Goal: Communication & Community: Answer question/provide support

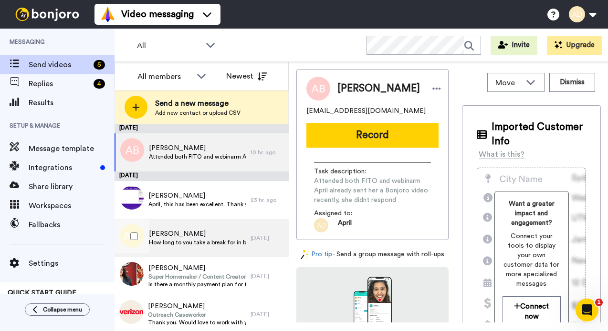
scroll to position [8, 0]
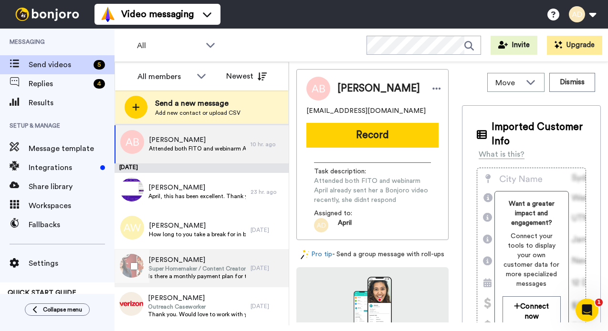
click at [163, 270] on span "Super Homemaker / Content Creator" at bounding box center [196, 269] width 97 height 8
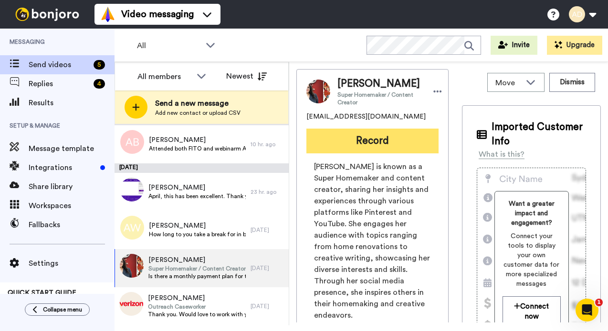
click at [373, 146] on button "Record" at bounding box center [372, 141] width 132 height 25
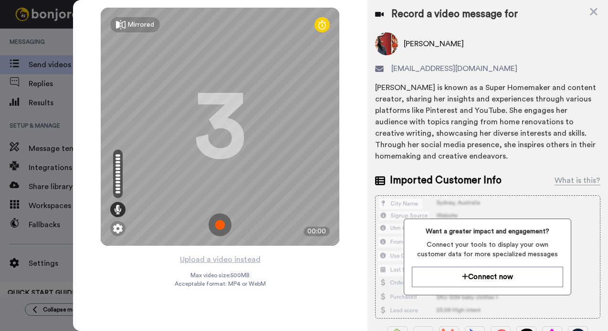
click at [220, 228] on img at bounding box center [219, 225] width 23 height 23
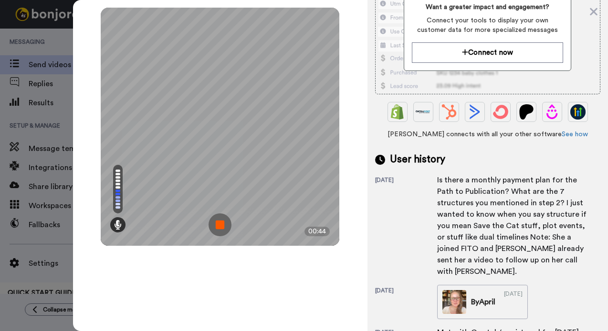
scroll to position [301, 0]
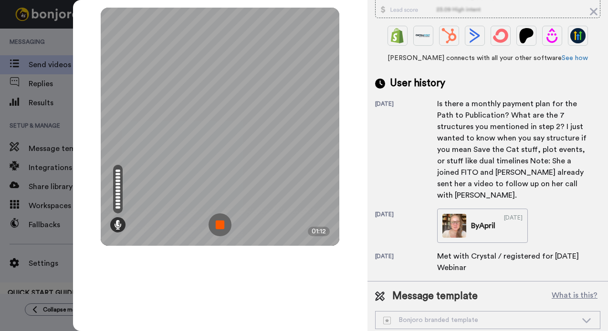
click at [221, 225] on img at bounding box center [219, 225] width 23 height 23
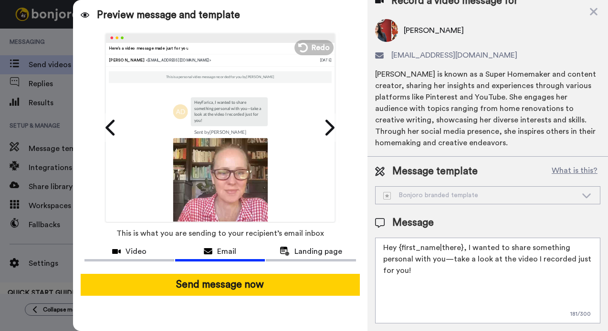
scroll to position [0, 0]
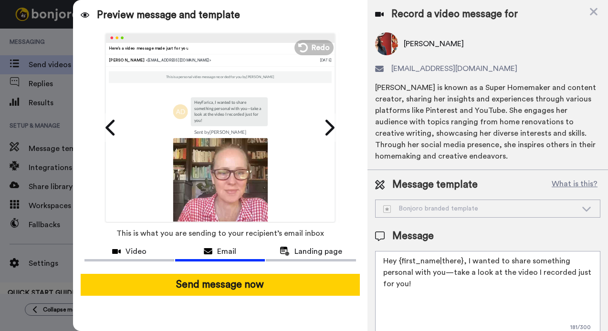
drag, startPoint x: 464, startPoint y: 264, endPoint x: 463, endPoint y: 284, distance: 20.5
click at [463, 284] on textarea "Hey {first_name|there}, I wanted to share something personal with you—take a lo…" at bounding box center [487, 294] width 225 height 86
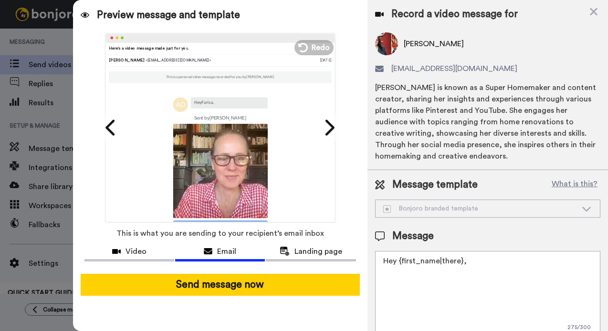
paste textarea "Just checking in after the webinar yesterday to see if there's anything more I …"
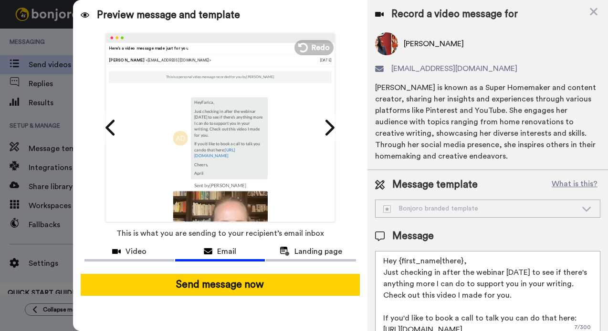
scroll to position [11, 0]
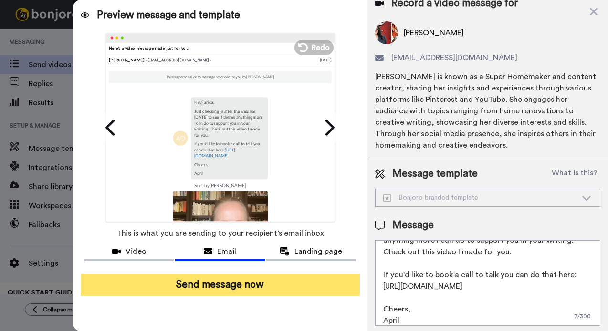
type textarea "Hey {first_name|there}, Just checking in after the webinar yesterday to see if …"
click at [249, 286] on button "Send message now" at bounding box center [220, 285] width 279 height 22
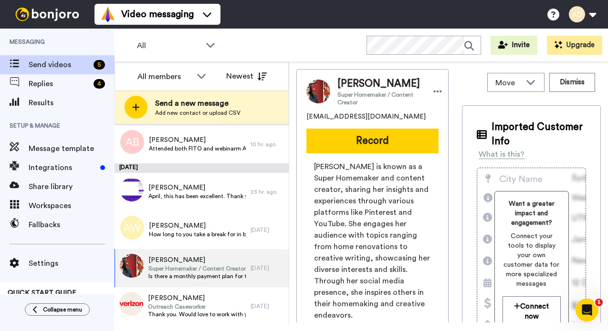
scroll to position [0, 0]
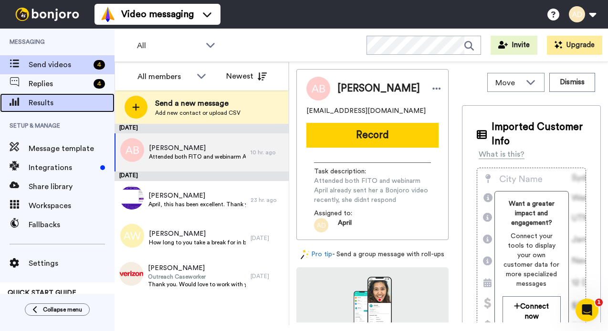
click at [37, 101] on span "Results" at bounding box center [72, 102] width 86 height 11
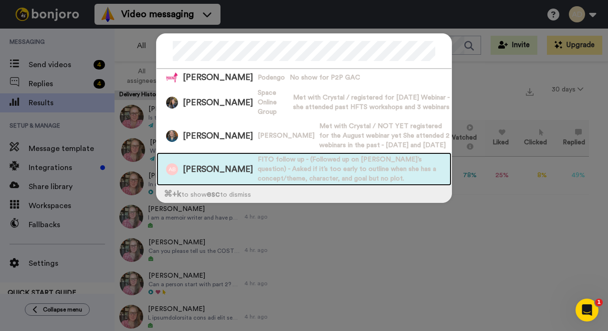
click at [274, 176] on span "FITO follow up - (Followed up on Lori’s question) - Asked if it’s too early to …" at bounding box center [355, 169] width 194 height 29
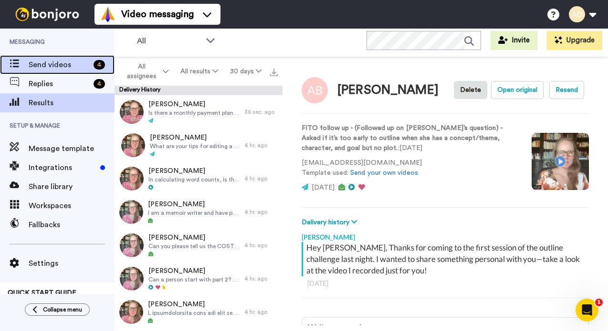
click at [48, 62] on span "Send videos" at bounding box center [59, 64] width 61 height 11
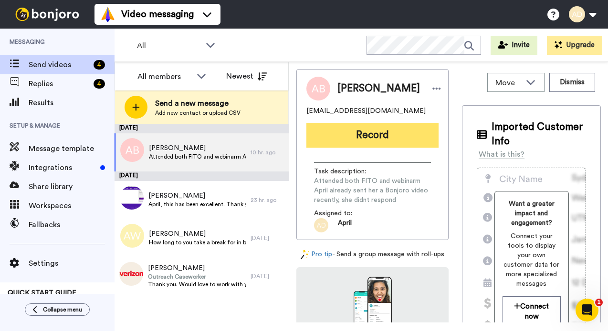
click at [372, 135] on button "Record" at bounding box center [372, 135] width 132 height 25
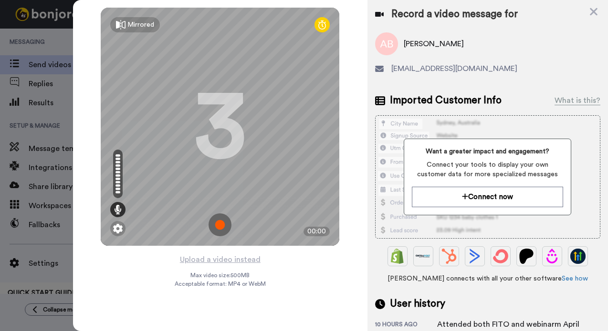
click at [218, 225] on img at bounding box center [219, 225] width 23 height 23
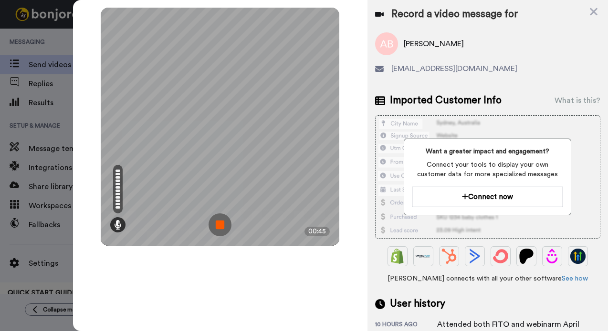
click at [222, 225] on img at bounding box center [219, 225] width 23 height 23
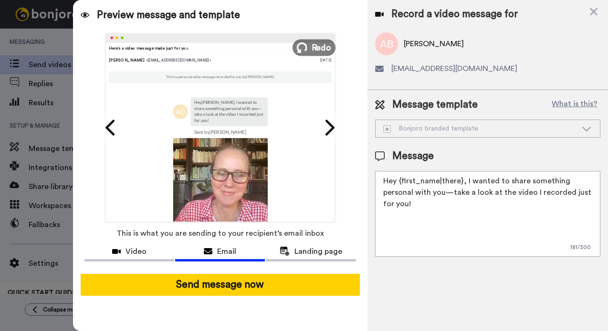
click at [311, 47] on button "Redo" at bounding box center [313, 47] width 43 height 17
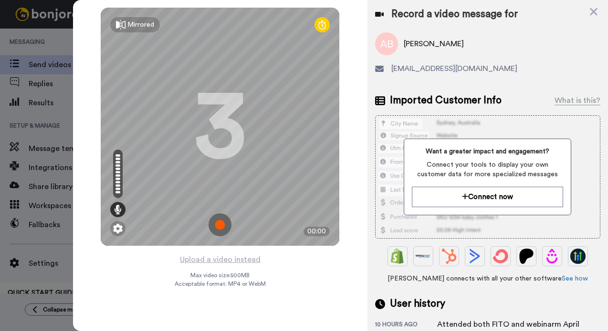
click at [219, 226] on img at bounding box center [219, 225] width 23 height 23
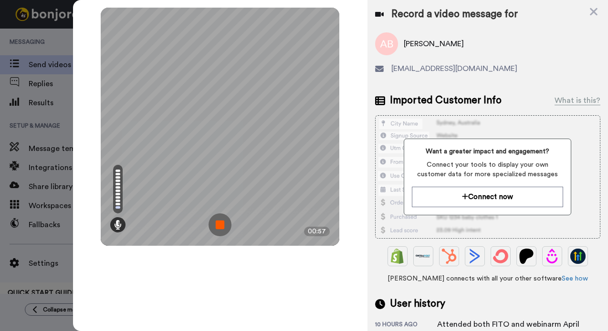
click at [220, 225] on img at bounding box center [219, 225] width 23 height 23
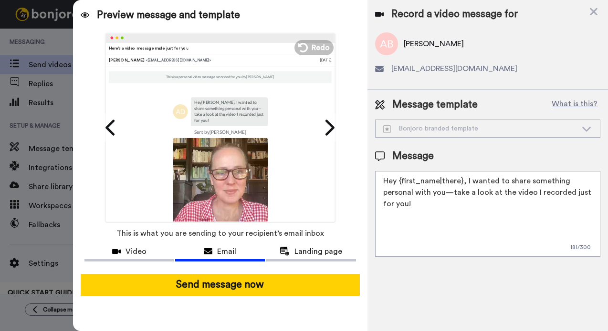
drag, startPoint x: 464, startPoint y: 184, endPoint x: 464, endPoint y: 207, distance: 22.9
click at [464, 207] on textarea "Hey {first_name|there}, I wanted to share something personal with you—take a lo…" at bounding box center [487, 214] width 225 height 86
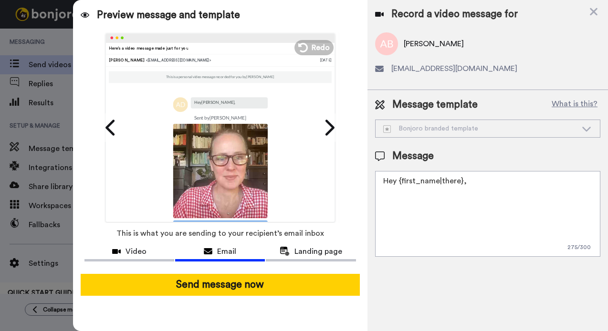
paste textarea "Just checking in after the webinar yesterday to see if there's anything more I …"
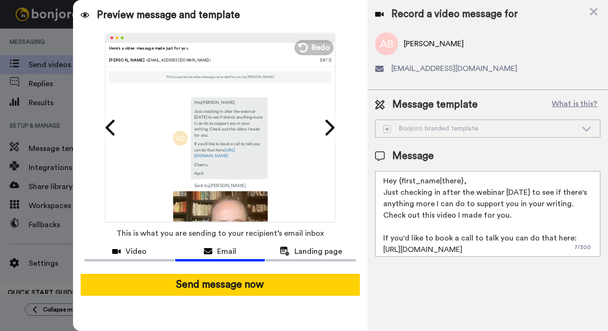
scroll to position [32, 0]
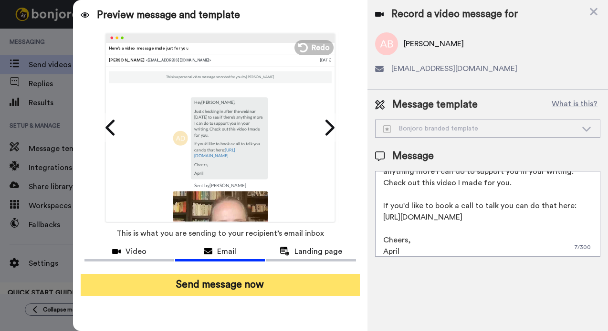
type textarea "Hey {first_name|there}, Just checking in after the webinar yesterday to see if …"
click at [287, 283] on button "Send message now" at bounding box center [220, 285] width 279 height 22
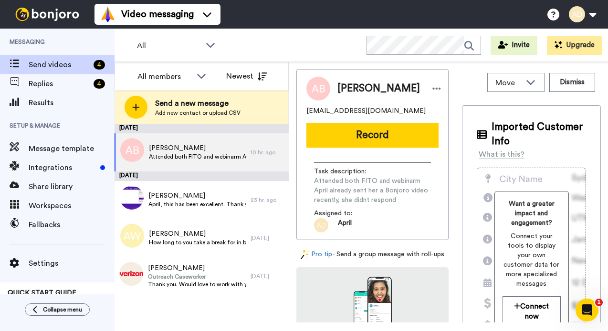
scroll to position [0, 0]
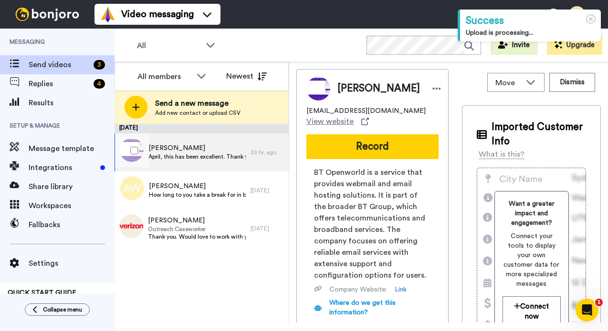
click at [177, 152] on span "[PERSON_NAME]" at bounding box center [196, 149] width 97 height 10
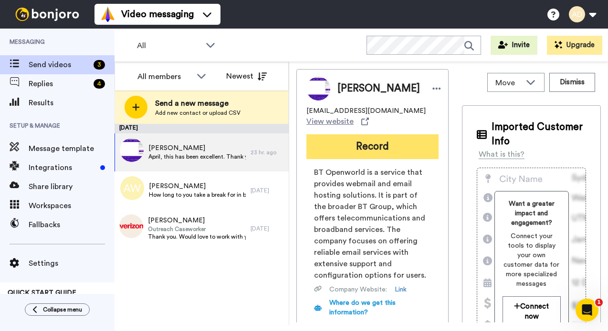
click at [369, 149] on button "Record" at bounding box center [372, 146] width 132 height 25
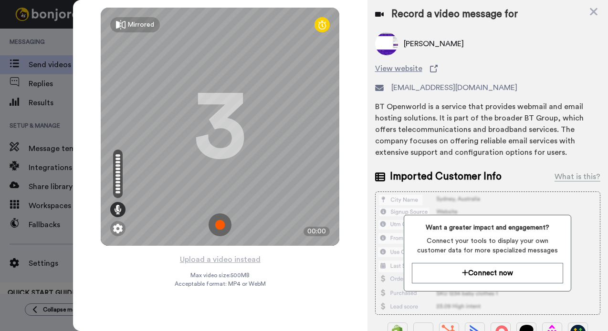
click at [219, 226] on img at bounding box center [219, 225] width 23 height 23
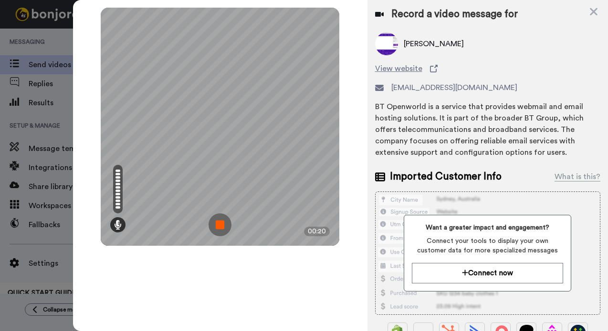
click at [219, 226] on img at bounding box center [219, 225] width 23 height 23
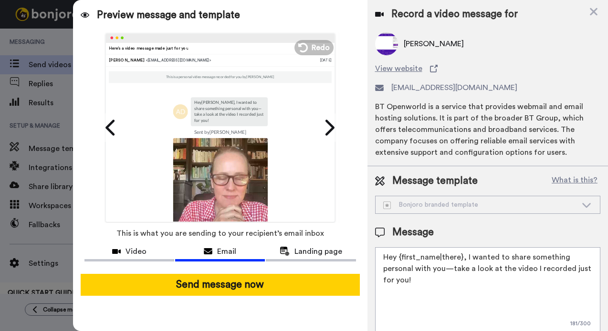
scroll to position [15, 0]
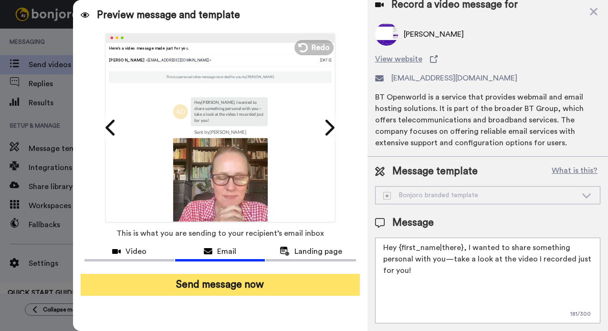
click at [237, 284] on button "Send message now" at bounding box center [220, 285] width 279 height 22
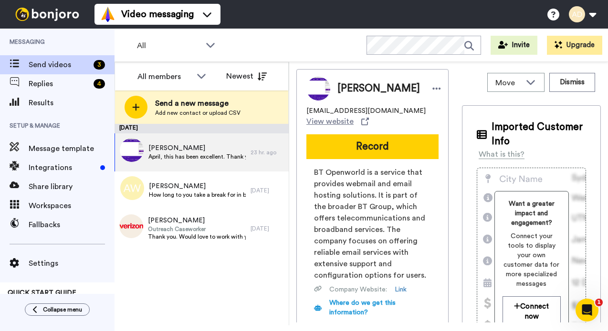
scroll to position [0, 0]
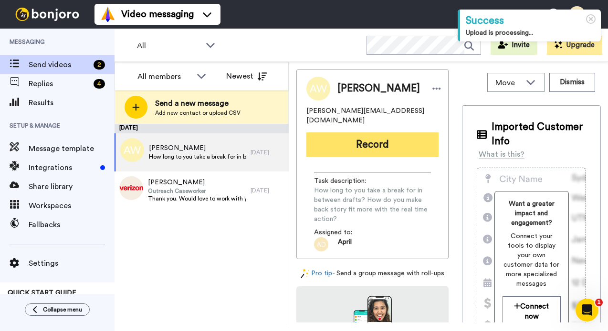
click at [369, 138] on button "Record" at bounding box center [372, 145] width 132 height 25
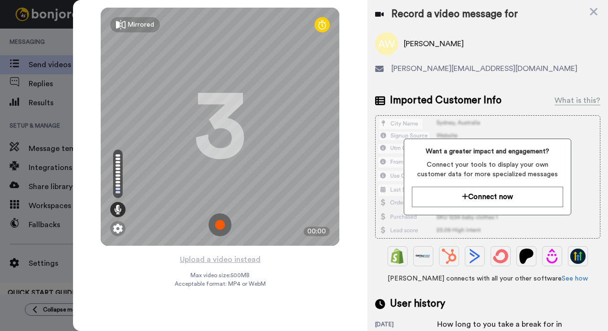
click at [218, 229] on img at bounding box center [219, 225] width 23 height 23
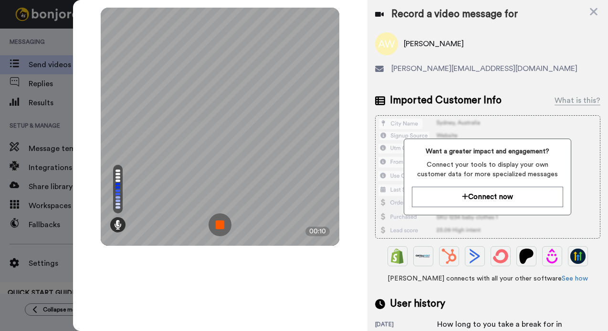
scroll to position [91, 0]
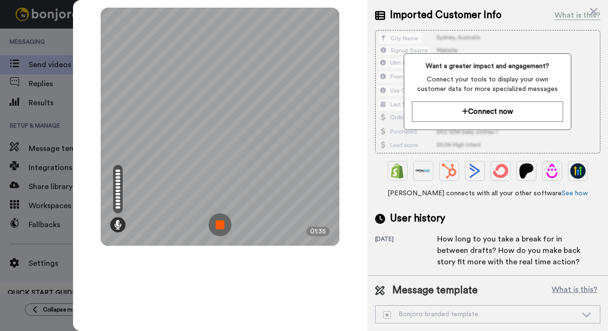
click at [220, 227] on img at bounding box center [219, 225] width 23 height 23
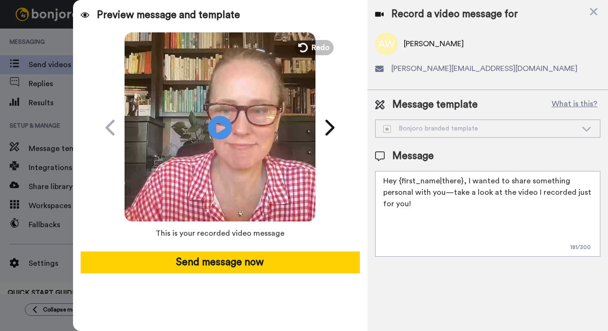
scroll to position [0, 0]
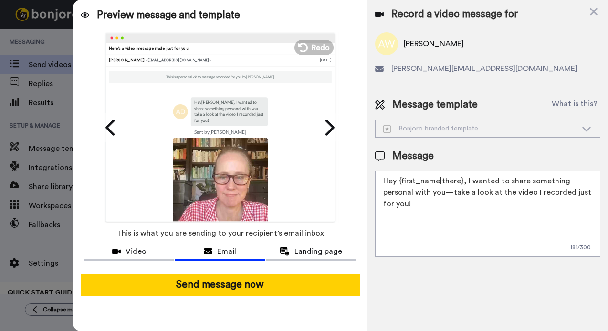
drag, startPoint x: 465, startPoint y: 183, endPoint x: 457, endPoint y: 210, distance: 28.7
click at [457, 210] on textarea "Hey {first_name|there}, I wanted to share something personal with you—take a lo…" at bounding box center [487, 214] width 225 height 86
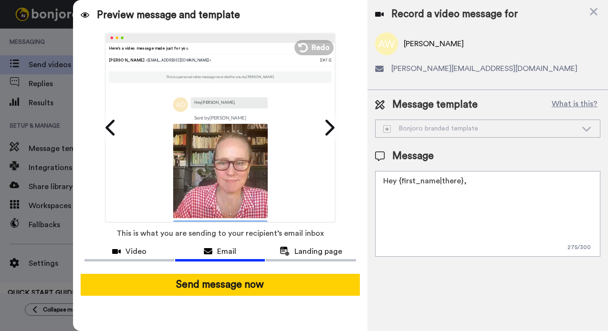
paste textarea "Just checking in after the webinar yesterday to see if there's anything more I …"
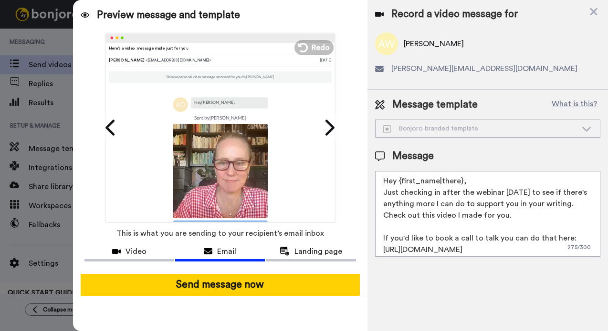
scroll to position [32, 0]
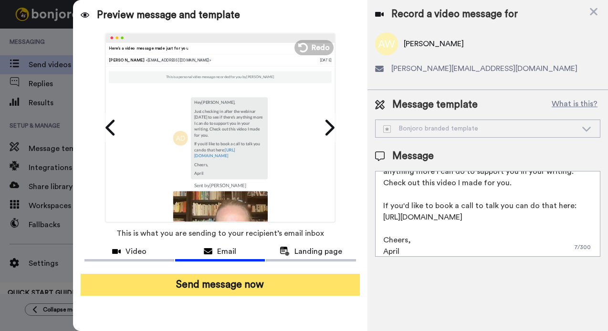
type textarea "Hey {first_name|there}, Just checking in after the webinar yesterday to see if …"
click at [231, 289] on button "Send message now" at bounding box center [220, 285] width 279 height 22
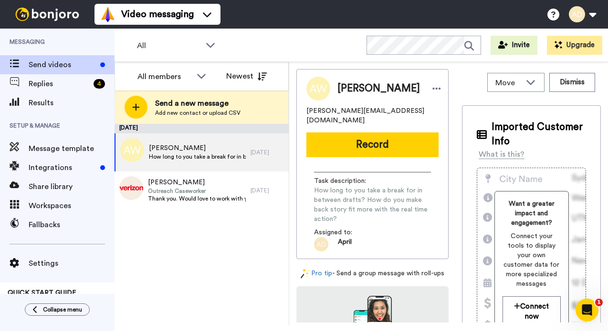
scroll to position [0, 0]
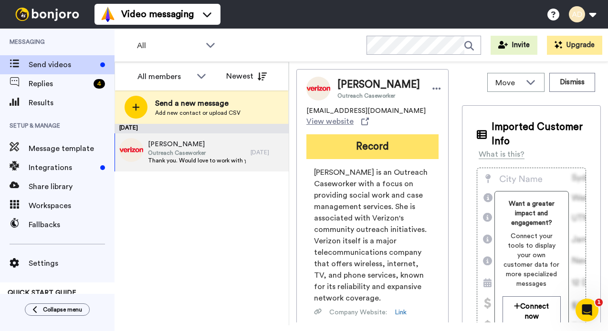
click at [377, 147] on button "Record" at bounding box center [372, 146] width 132 height 25
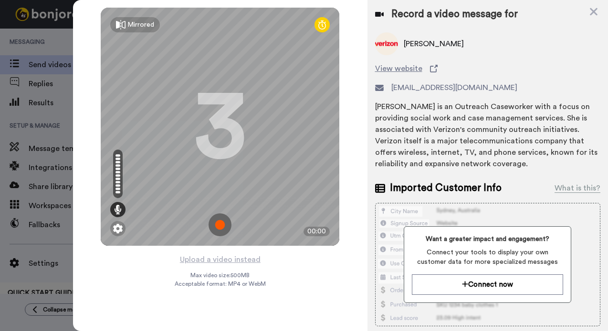
click at [218, 226] on img at bounding box center [219, 225] width 23 height 23
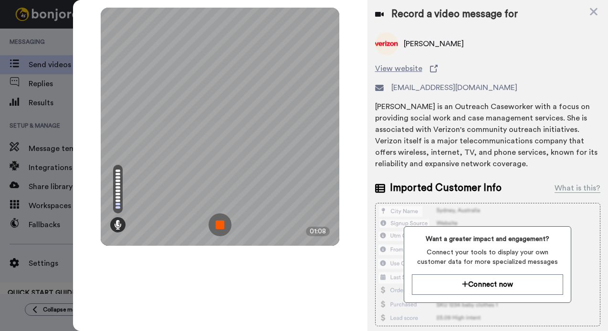
click at [218, 226] on img at bounding box center [219, 225] width 23 height 23
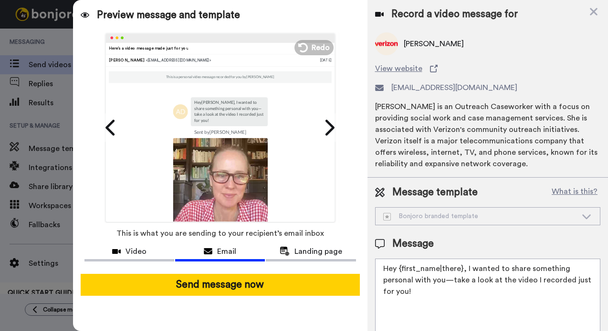
scroll to position [27, 0]
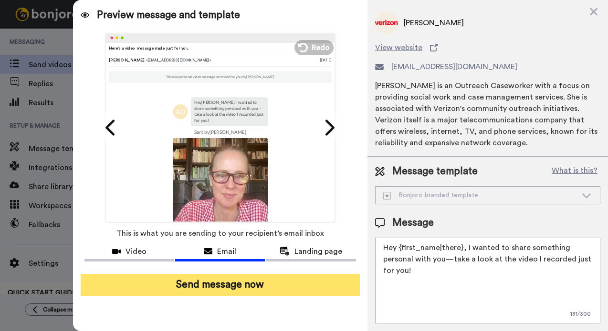
click at [245, 283] on button "Send message now" at bounding box center [220, 285] width 279 height 22
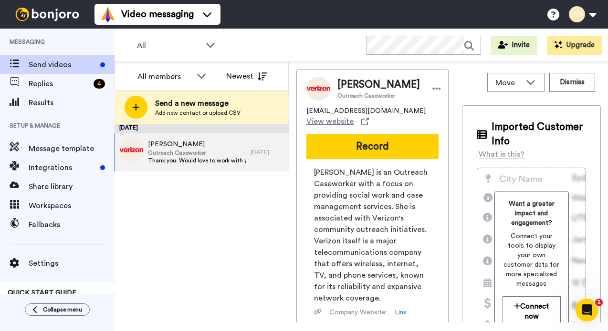
scroll to position [0, 0]
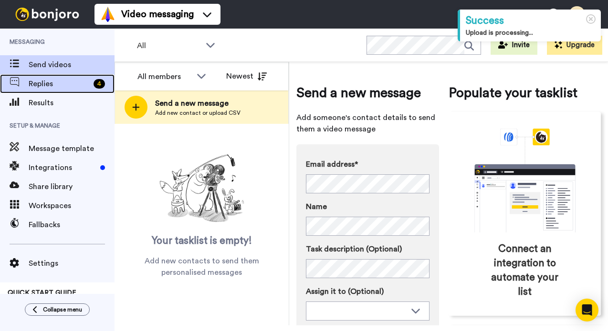
click at [54, 83] on span "Replies" at bounding box center [59, 83] width 61 height 11
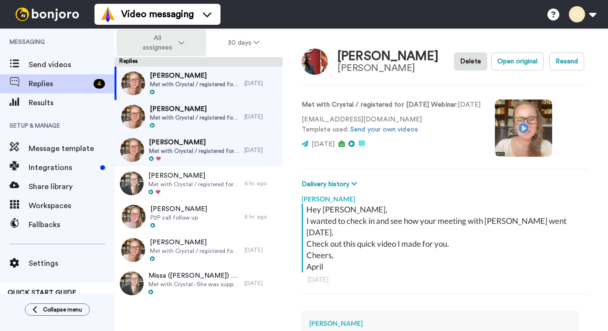
click at [186, 43] on button "All assignees" at bounding box center [161, 43] width 90 height 27
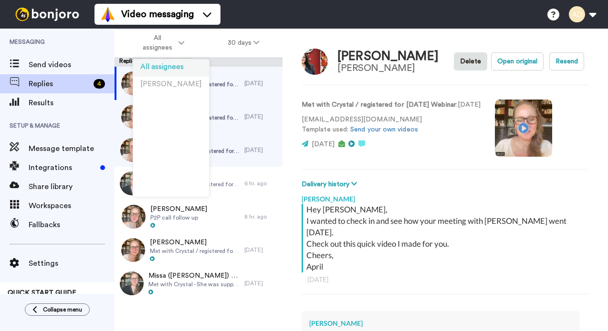
click at [163, 68] on span "All assignees" at bounding box center [161, 66] width 43 height 7
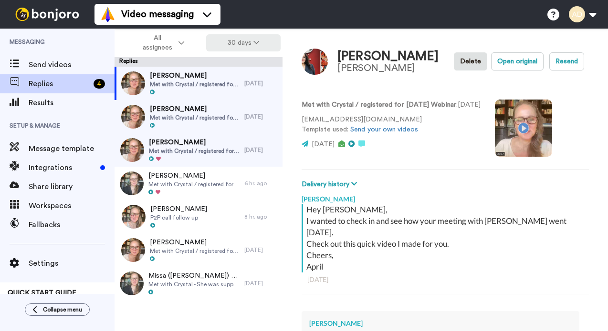
click at [237, 46] on button "30 days" at bounding box center [243, 42] width 75 height 17
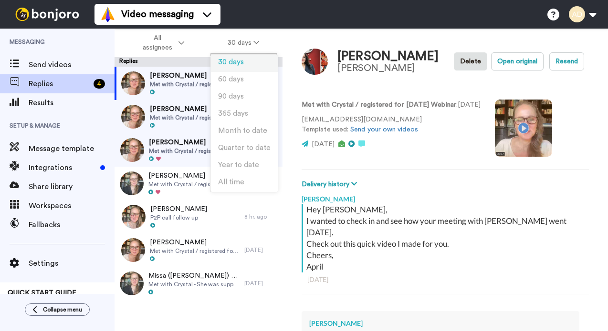
click at [229, 60] on span "30 days" at bounding box center [231, 62] width 26 height 7
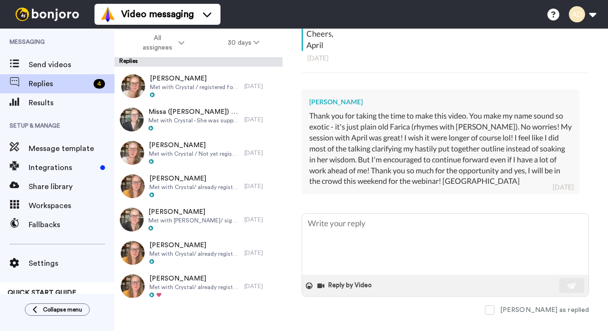
scroll to position [224, 0]
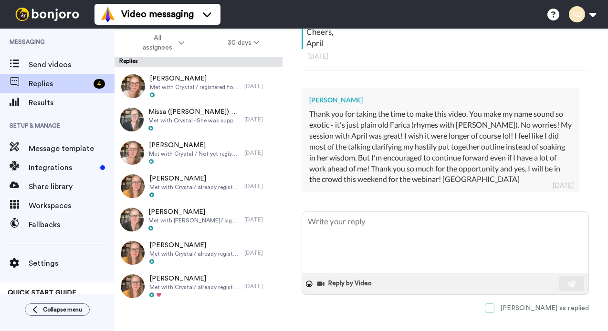
click at [494, 304] on span at bounding box center [490, 309] width 10 height 10
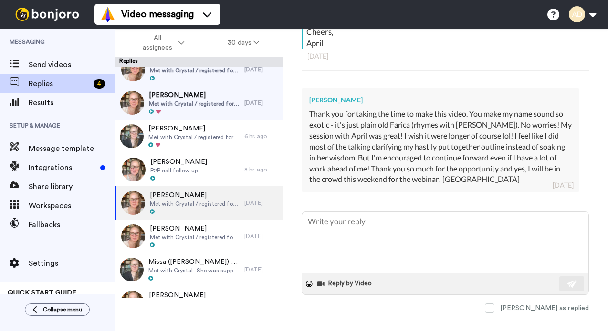
scroll to position [0, 0]
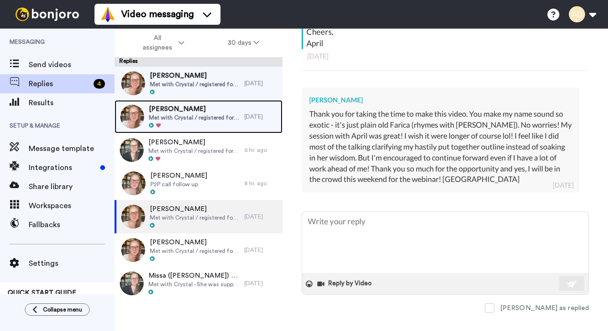
click at [238, 118] on span "Met with Crystal / registered for [DATE] Webinar - she attended past HFTS works…" at bounding box center [194, 118] width 91 height 8
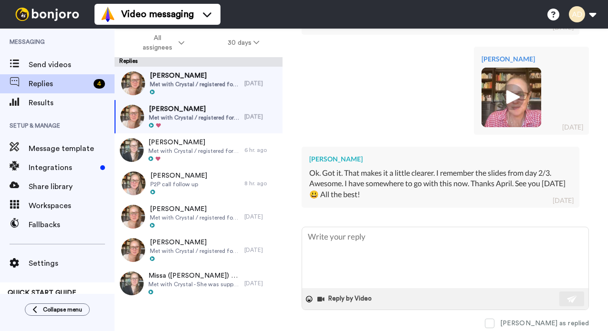
scroll to position [439, 0]
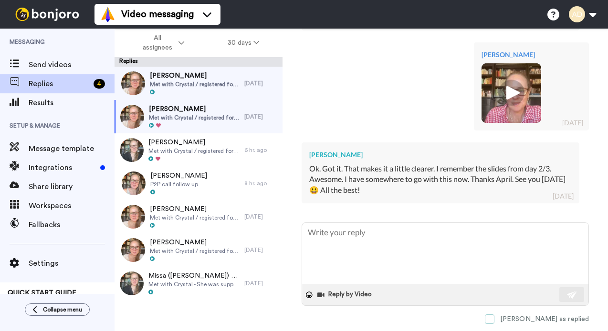
click at [494, 315] on span at bounding box center [490, 320] width 10 height 10
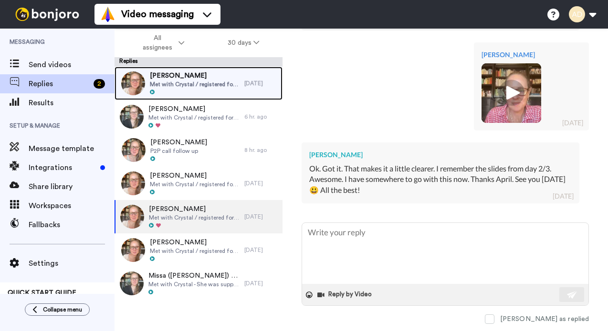
click at [213, 87] on span "Met with Crystal / registered for [DATE] Webinar" at bounding box center [195, 85] width 90 height 8
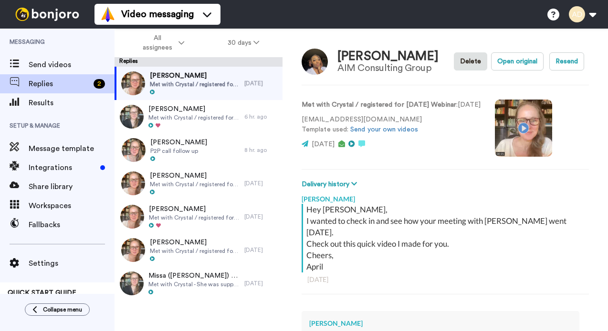
type textarea "x"
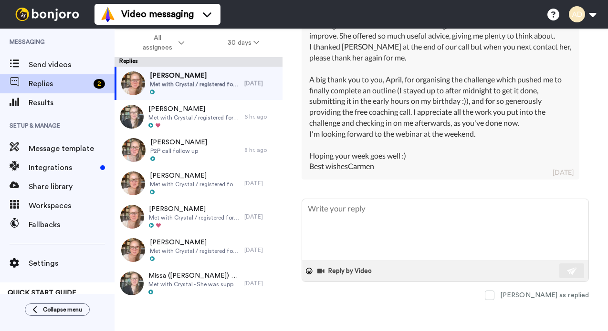
scroll to position [359, 0]
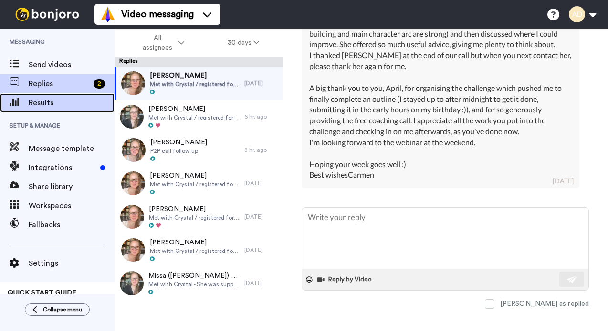
click at [47, 101] on span "Results" at bounding box center [72, 102] width 86 height 11
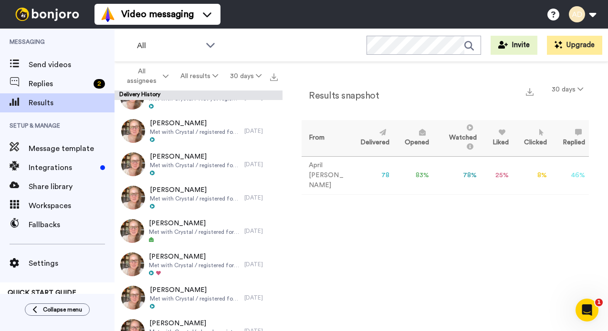
scroll to position [923, 0]
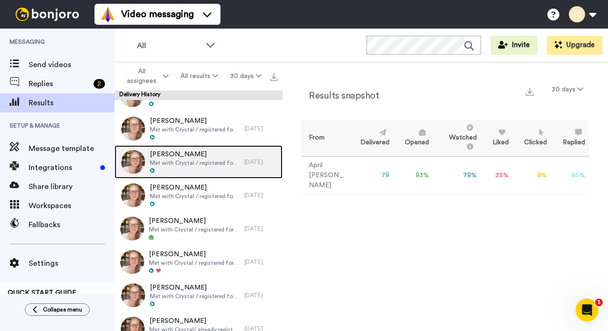
click at [195, 166] on span "Met with Crystal / registered for [DATE] Webinar" at bounding box center [195, 163] width 90 height 8
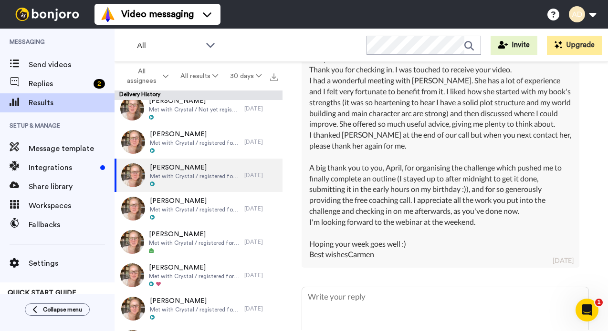
scroll to position [357, 0]
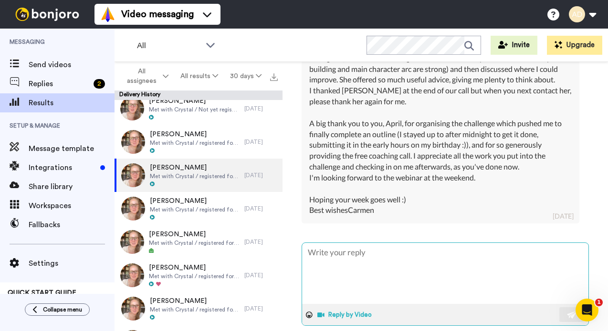
click at [341, 313] on button "Reply by Video" at bounding box center [345, 315] width 58 height 14
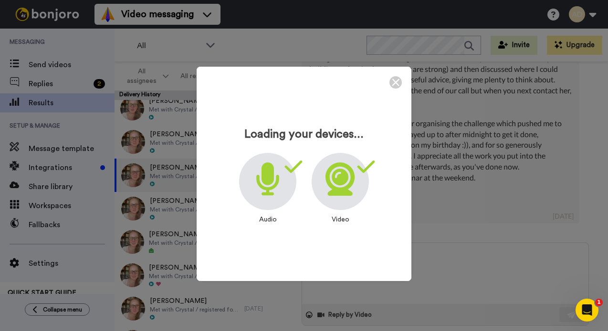
click at [340, 193] on icon at bounding box center [339, 179] width 29 height 33
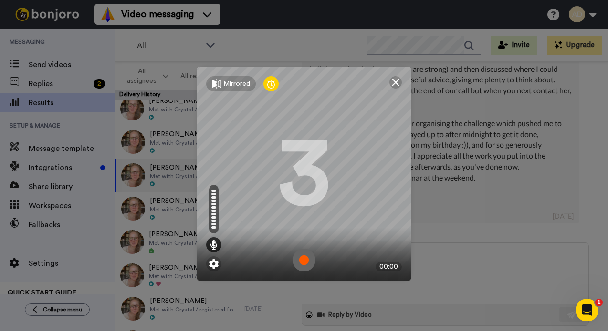
click at [303, 258] on img at bounding box center [303, 260] width 23 height 23
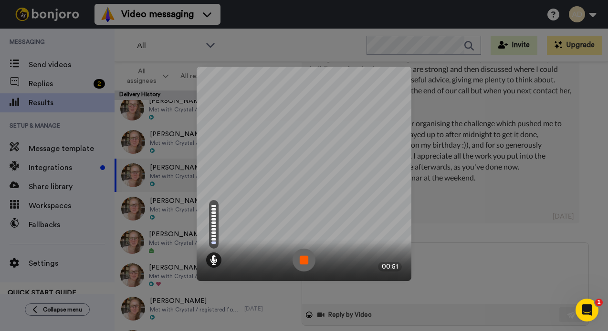
click at [304, 258] on img at bounding box center [303, 260] width 23 height 23
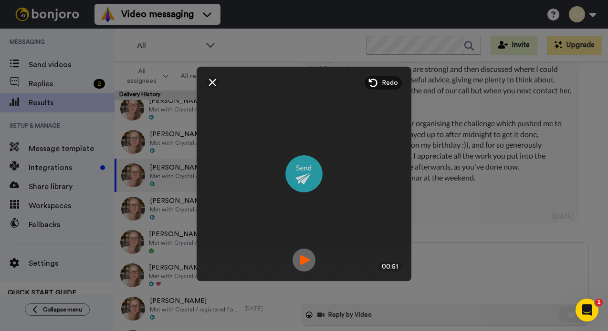
click at [304, 177] on img at bounding box center [303, 173] width 37 height 37
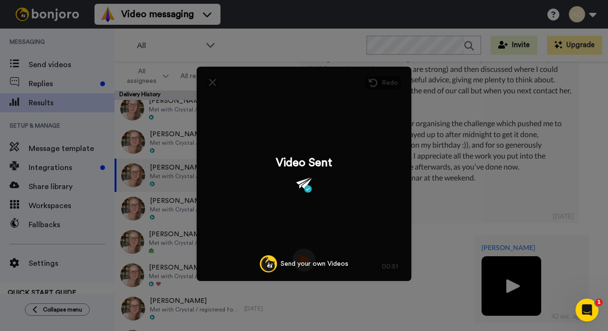
click at [212, 85] on div "Video Sent Send your own Videos" at bounding box center [303, 174] width 215 height 215
click at [455, 133] on div "Mirrored Redo 3 00:51 Video Sent Send your own Videos" at bounding box center [304, 165] width 608 height 331
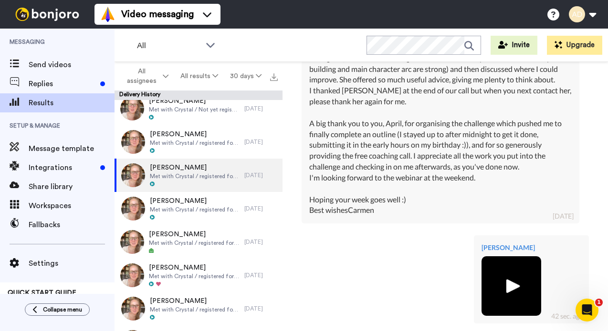
scroll to position [504, 0]
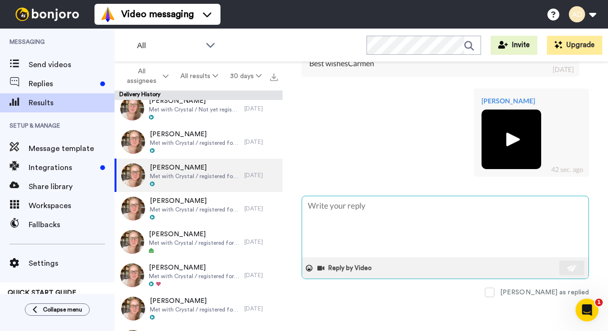
click at [333, 218] on textarea at bounding box center [445, 226] width 286 height 61
type textarea "x"
type textarea "H"
type textarea "x"
type textarea "He"
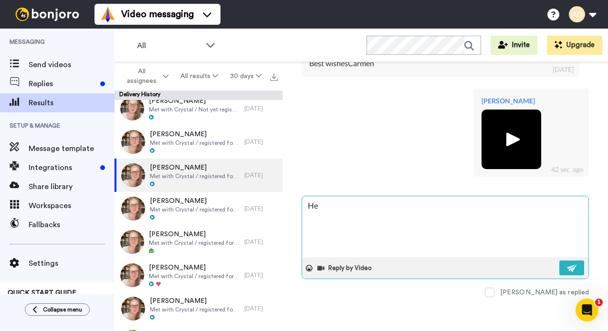
type textarea "x"
type textarea "Her"
type textarea "x"
type textarea "He"
type textarea "x"
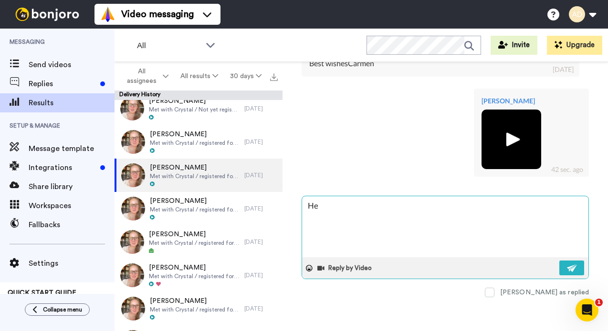
type textarea "H"
type textarea "x"
click at [343, 210] on textarea at bounding box center [445, 226] width 286 height 61
paste textarea "Just checking in after the webinar yesterday to see if there's anything more I …"
type textarea "x"
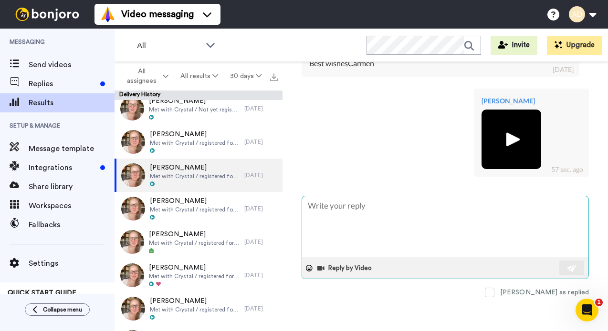
type textarea "Just checking in after the webinar yesterday to see if there's anything more I …"
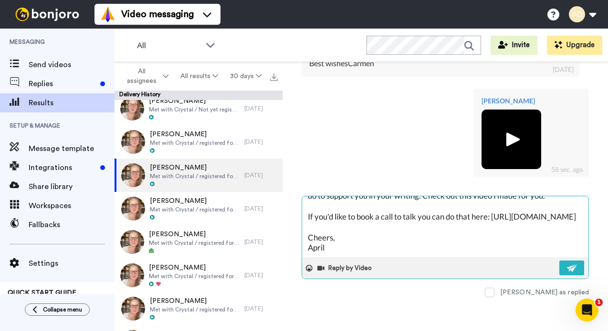
scroll to position [0, 0]
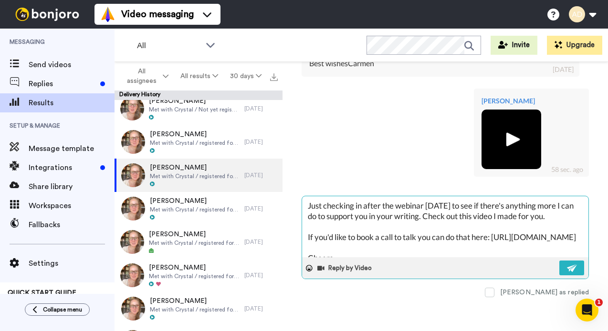
drag, startPoint x: 460, startPoint y: 207, endPoint x: 425, endPoint y: 207, distance: 34.3
click at [425, 207] on textarea "Just checking in after the webinar yesterday to see if there's anything more I …" at bounding box center [445, 226] width 286 height 61
type textarea "x"
type textarea "Just checking in after the webinar to see if there's anything more I can do to …"
type textarea "x"
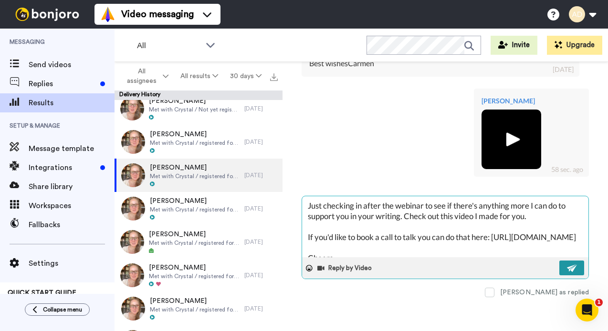
type textarea "Just checking in after the webinar to see if there's anything more I can do to …"
click at [568, 265] on img at bounding box center [572, 269] width 10 height 8
type textarea "x"
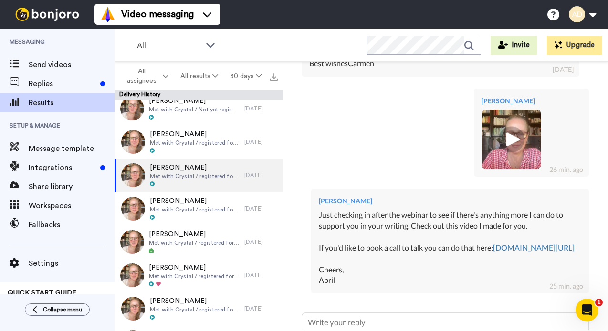
type textarea "x"
